Goal: Find specific page/section: Find specific page/section

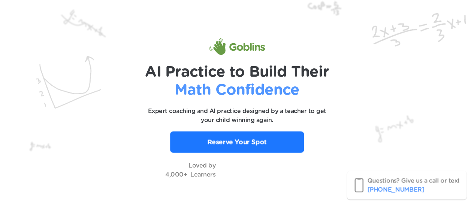
click at [253, 140] on p "Reserve Your Spot" at bounding box center [237, 142] width 60 height 10
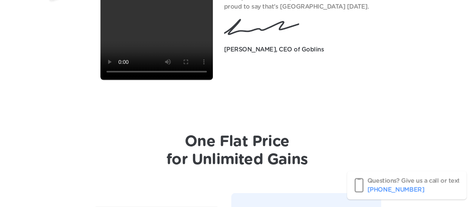
scroll to position [2294, 0]
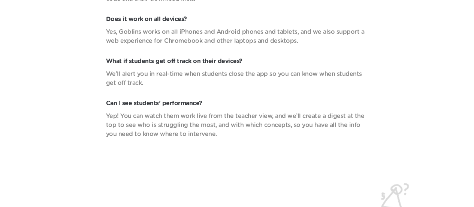
scroll to position [2675, 0]
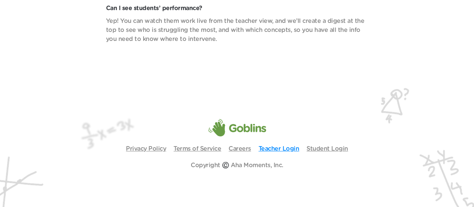
click at [283, 147] on link "Teacher Login" at bounding box center [279, 148] width 41 height 6
click at [276, 149] on link "Teacher Login" at bounding box center [279, 148] width 41 height 6
